Goal: Transaction & Acquisition: Obtain resource

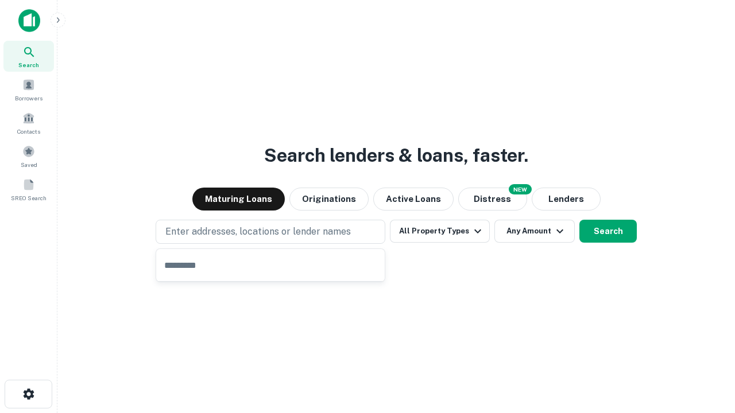
type input "**********"
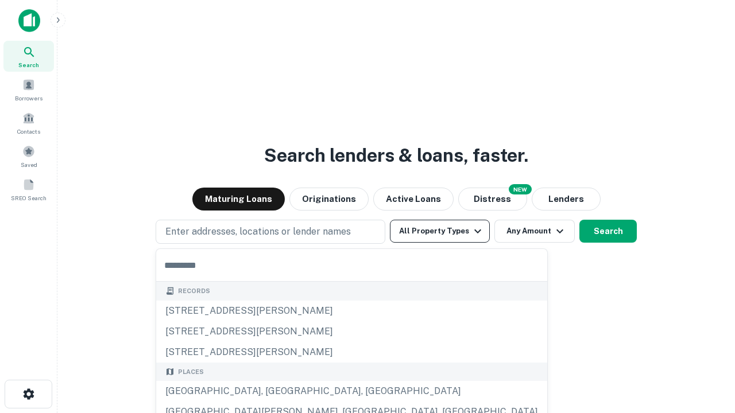
click at [440, 231] on button "All Property Types" at bounding box center [440, 231] width 100 height 23
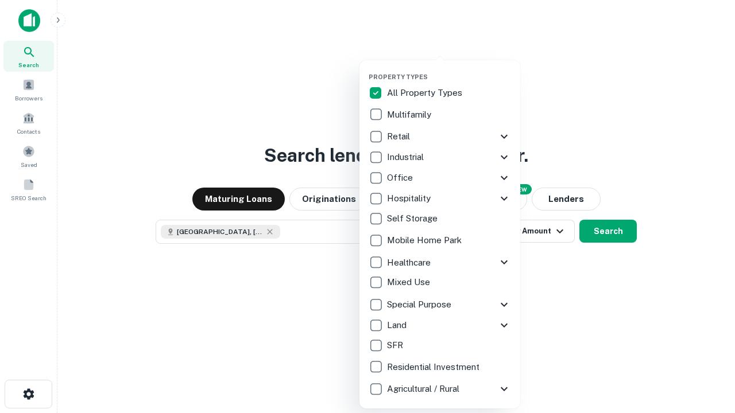
click at [449, 69] on button "button" at bounding box center [449, 69] width 161 height 1
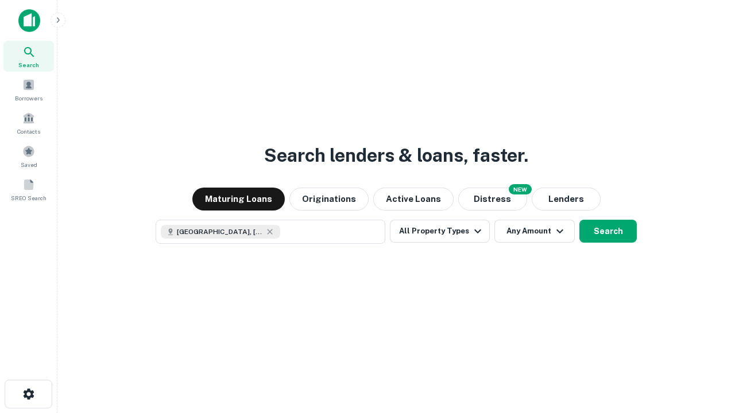
scroll to position [18, 0]
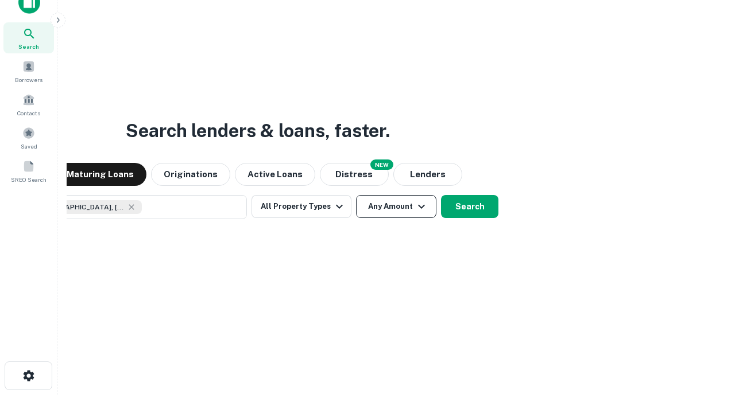
click at [356, 195] on button "Any Amount" at bounding box center [396, 206] width 80 height 23
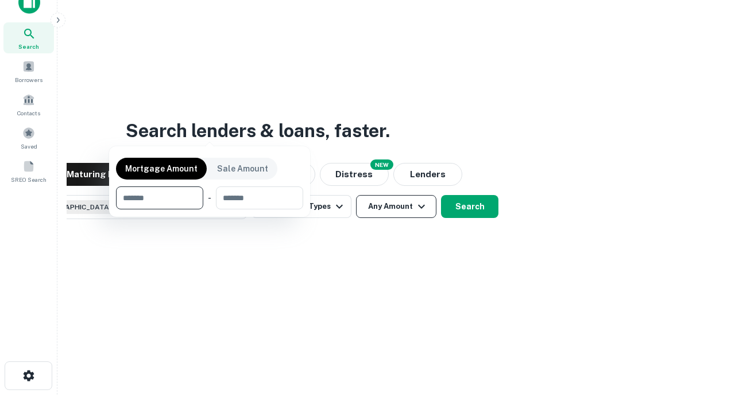
scroll to position [83, 325]
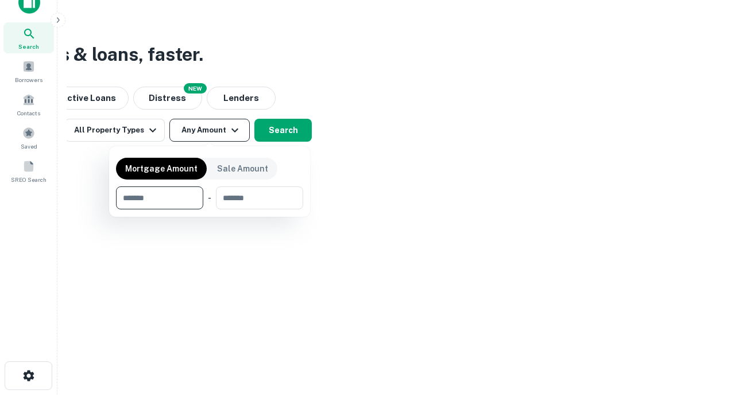
type input "*******"
click at [210, 210] on button "button" at bounding box center [209, 210] width 187 height 1
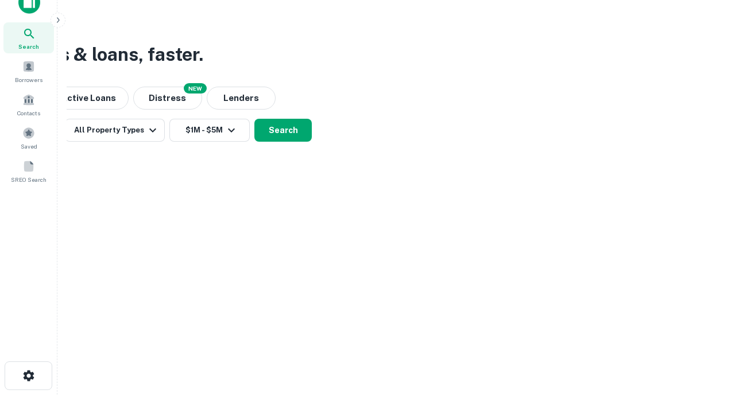
scroll to position [18, 0]
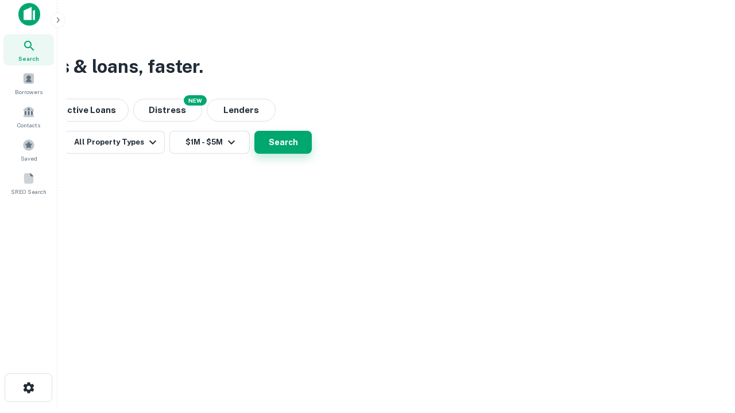
click at [312, 154] on button "Search" at bounding box center [282, 142] width 57 height 23
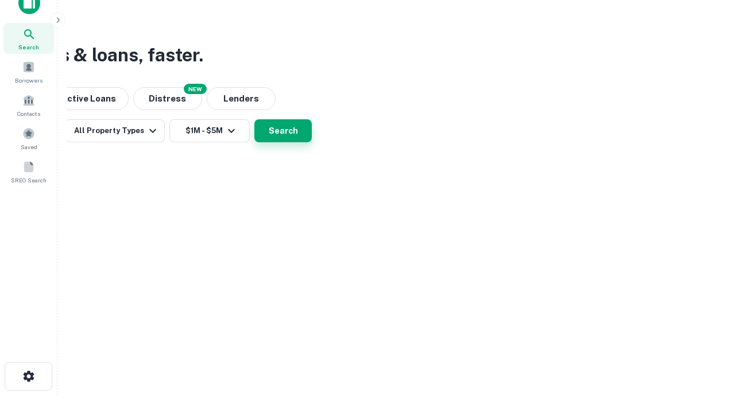
scroll to position [0, 212]
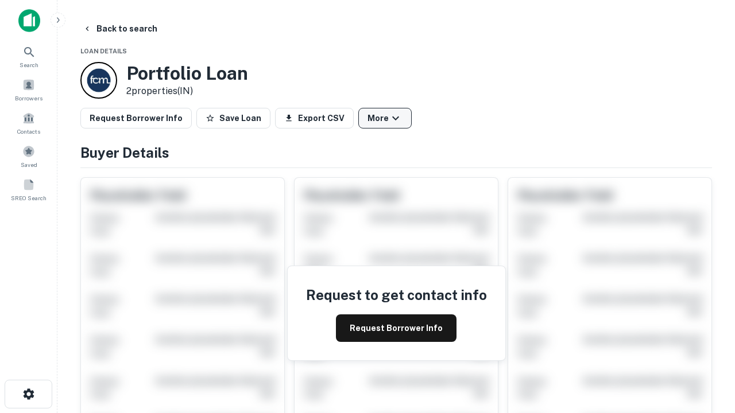
click at [385, 118] on button "More" at bounding box center [384, 118] width 53 height 21
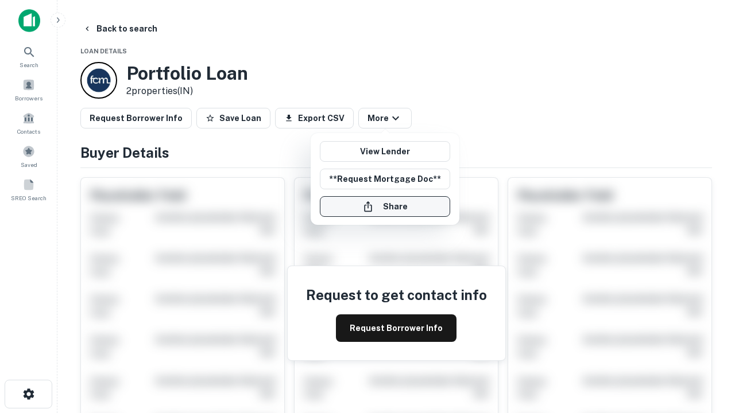
click at [385, 207] on button "Share" at bounding box center [385, 206] width 130 height 21
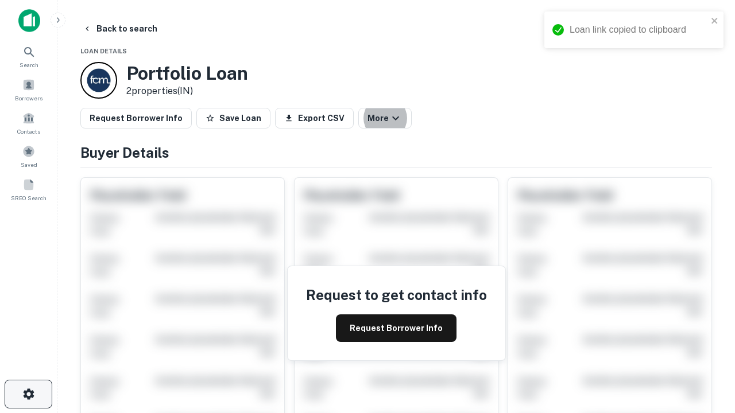
click at [28, 394] on icon "button" at bounding box center [29, 395] width 14 height 14
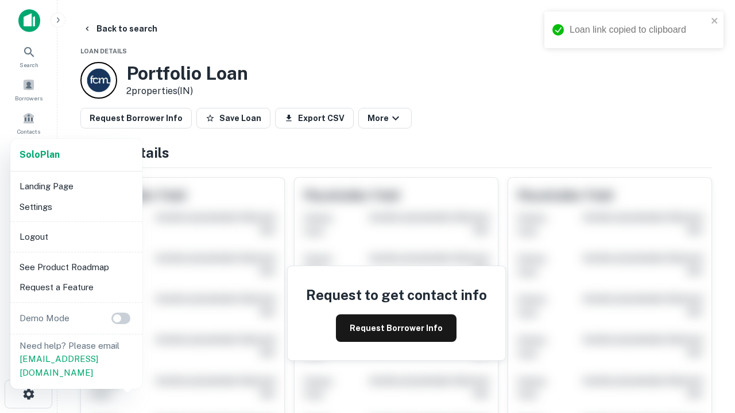
click at [76, 237] on li "Logout" at bounding box center [76, 237] width 123 height 21
